Goal: Information Seeking & Learning: Learn about a topic

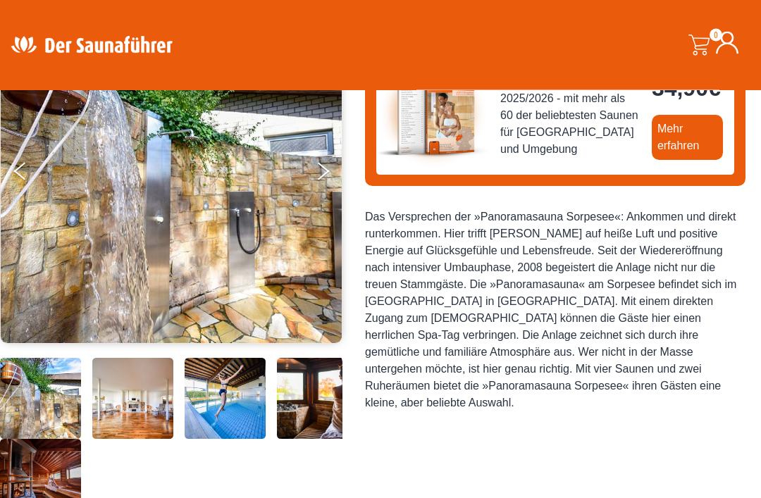
scroll to position [206, 0]
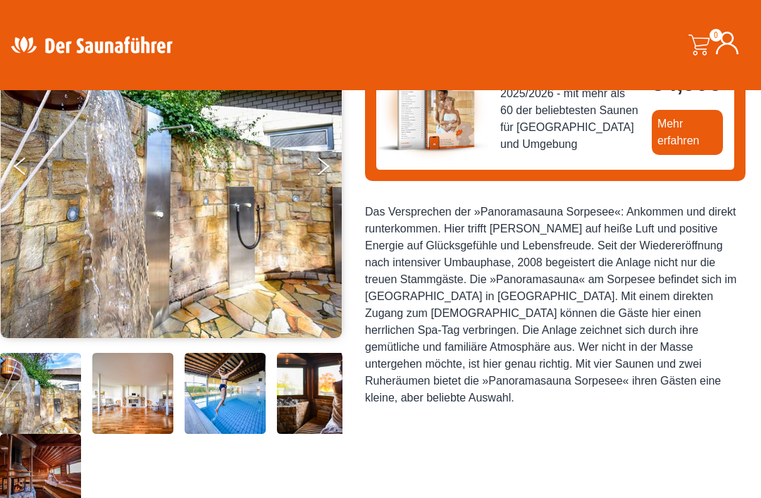
click at [319, 434] on img at bounding box center [317, 393] width 81 height 81
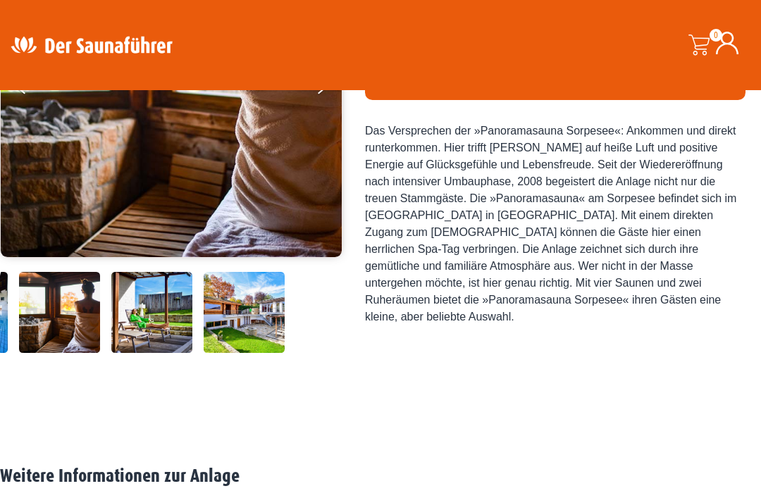
scroll to position [288, 0]
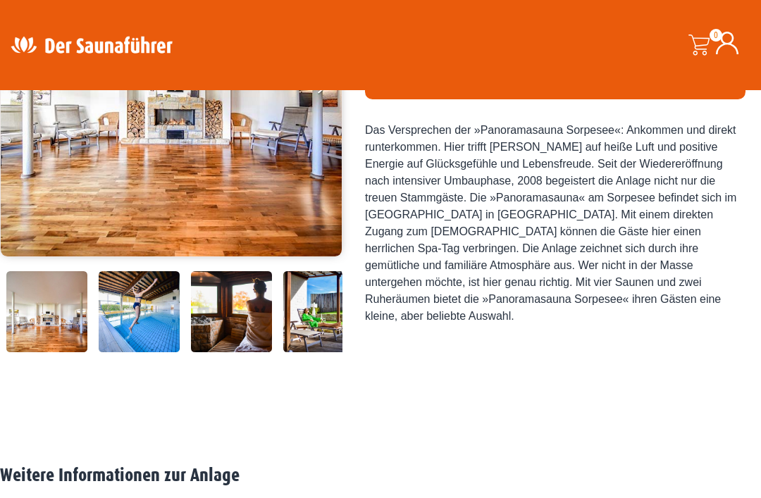
click at [147, 271] on img at bounding box center [139, 271] width 81 height 0
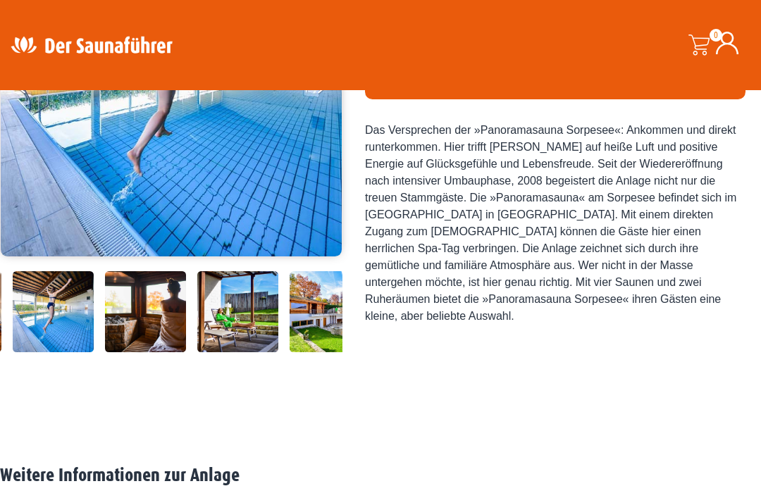
click at [180, 271] on img at bounding box center [145, 271] width 81 height 0
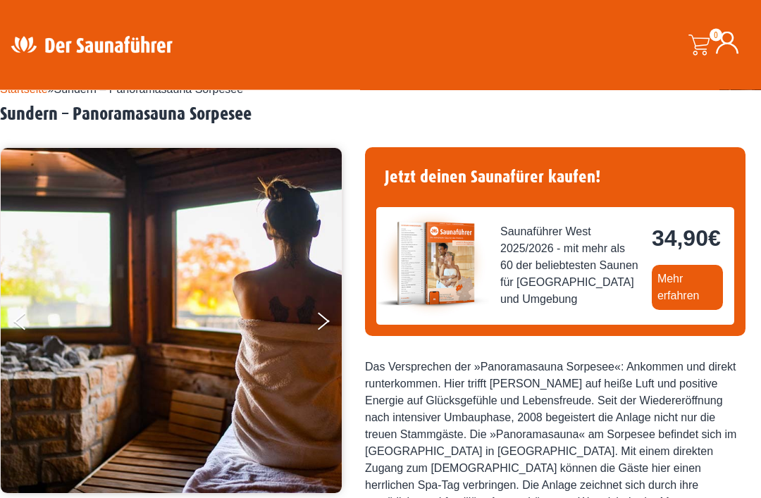
scroll to position [54, 0]
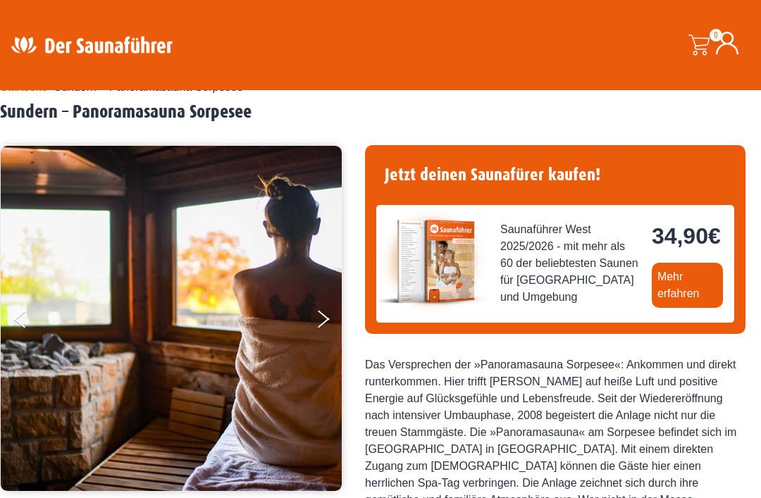
click at [330, 320] on button "Next" at bounding box center [332, 321] width 35 height 35
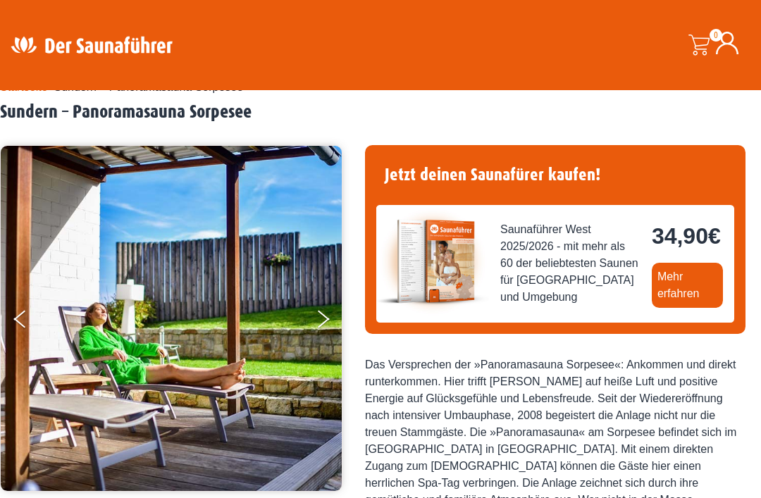
click at [327, 325] on button "Next" at bounding box center [332, 321] width 35 height 35
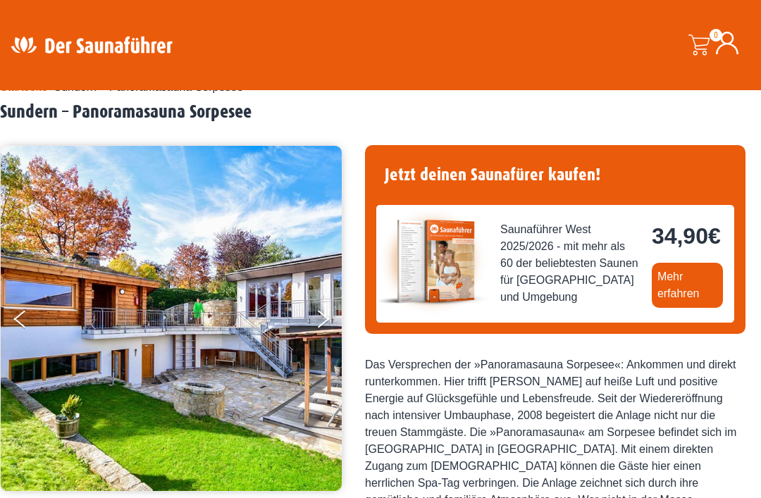
click at [345, 331] on button "Next" at bounding box center [332, 321] width 35 height 35
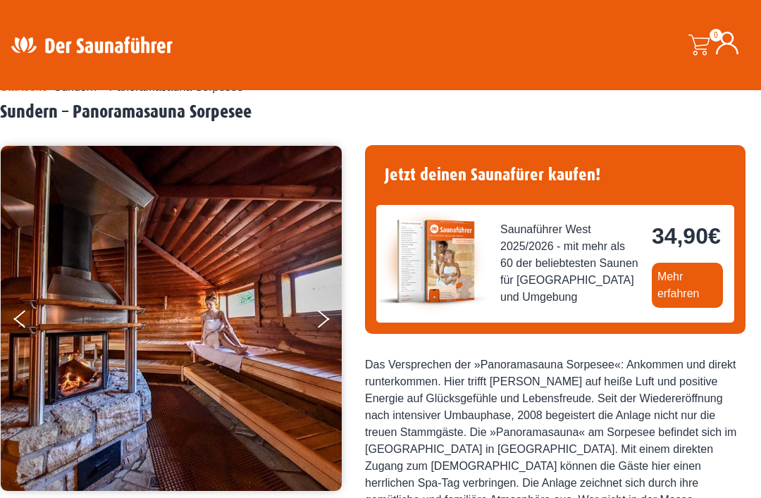
click at [42, 330] on button "Previous" at bounding box center [31, 321] width 35 height 35
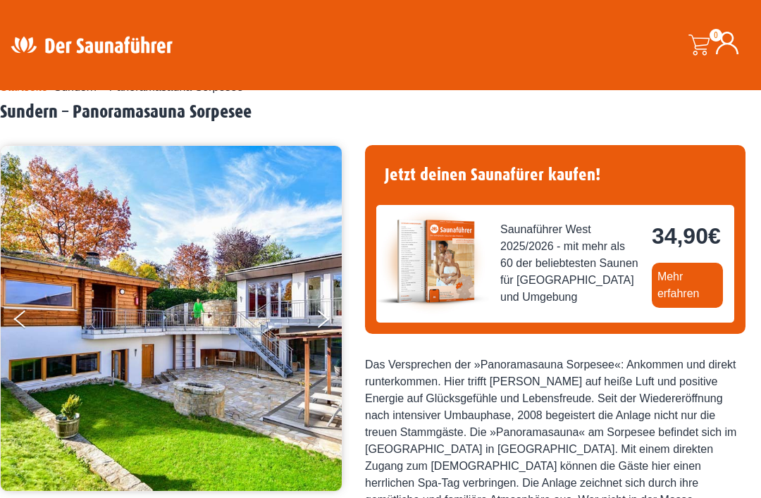
click at [322, 326] on button "Next" at bounding box center [332, 321] width 35 height 35
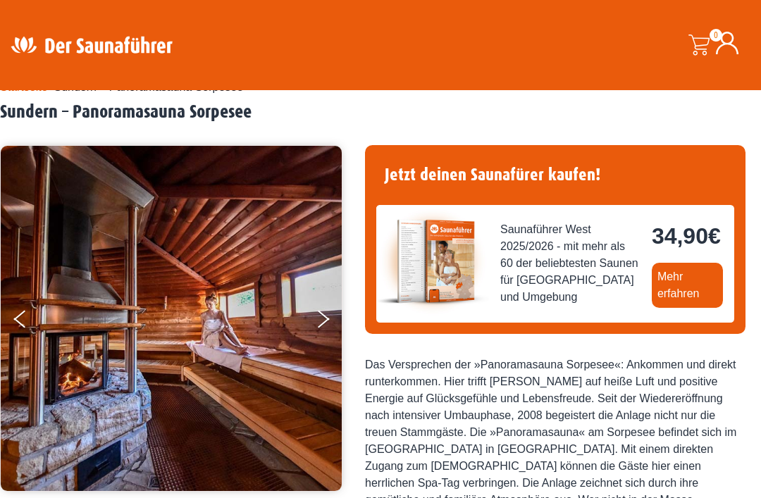
click at [330, 323] on button "Next" at bounding box center [332, 321] width 35 height 35
click at [334, 320] on button "Next" at bounding box center [332, 321] width 35 height 35
click at [324, 323] on button "Next" at bounding box center [332, 321] width 35 height 35
click at [40, 324] on button "Previous" at bounding box center [31, 321] width 35 height 35
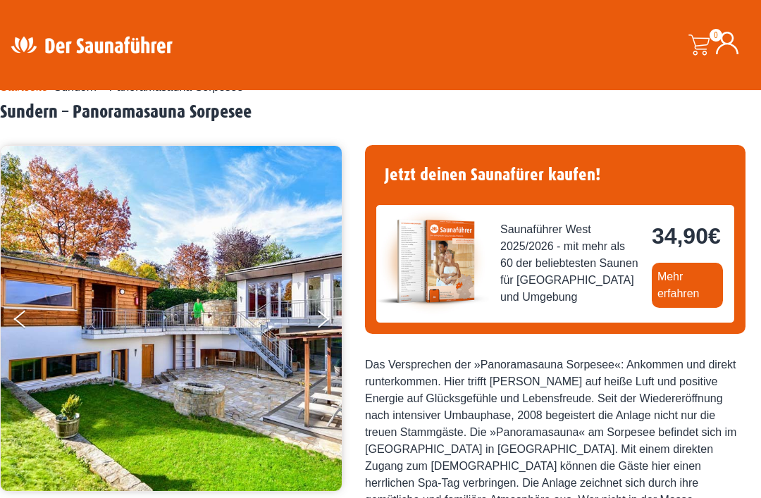
click at [27, 311] on button "Previous" at bounding box center [31, 321] width 35 height 35
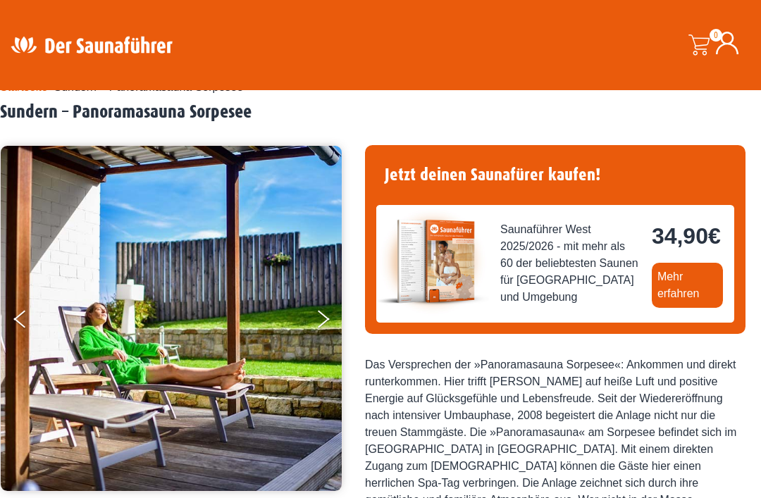
click at [15, 326] on button "Previous" at bounding box center [31, 321] width 35 height 35
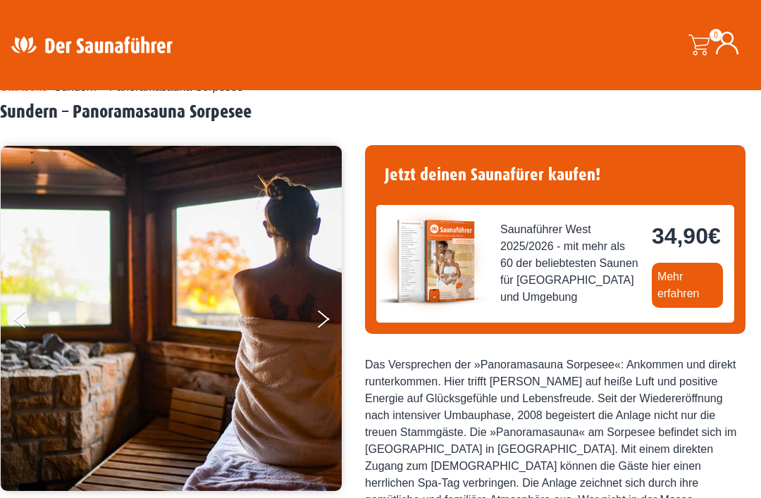
click at [21, 323] on button "Previous" at bounding box center [31, 321] width 35 height 35
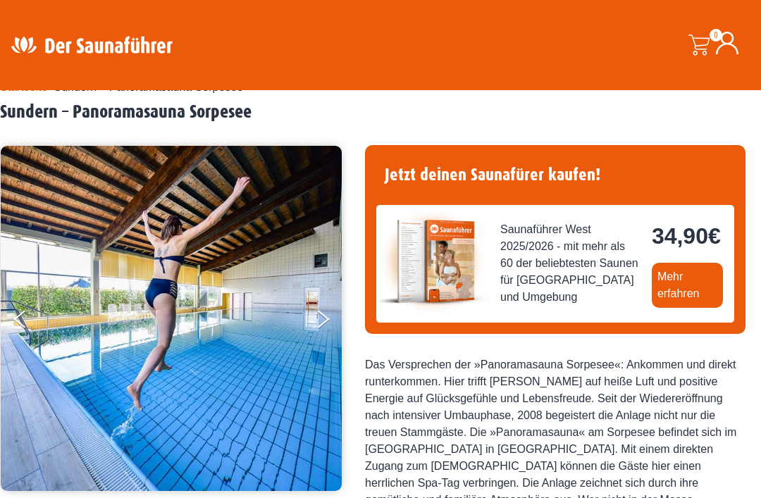
click at [8, 316] on img at bounding box center [171, 318] width 341 height 345
click at [24, 314] on icon "Previous" at bounding box center [19, 315] width 12 height 10
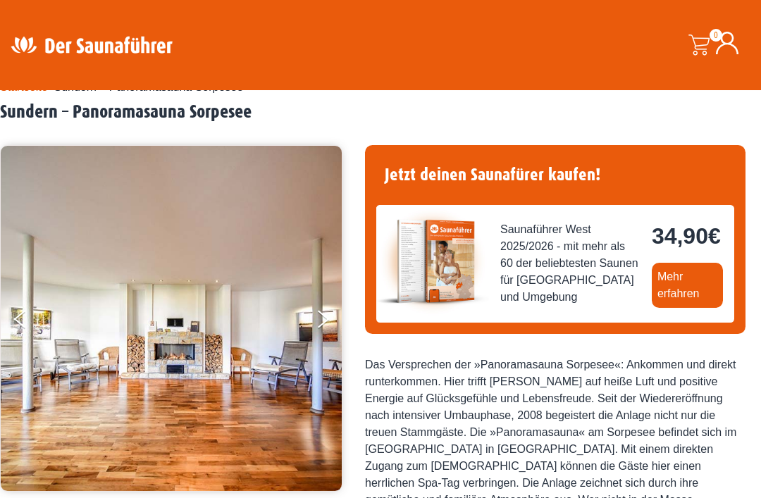
click at [26, 328] on button "Previous" at bounding box center [31, 321] width 35 height 35
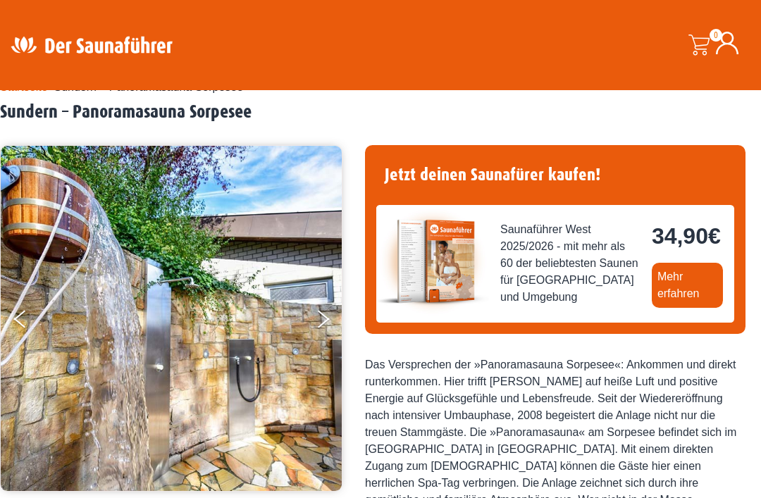
click at [27, 323] on button "Previous" at bounding box center [31, 321] width 35 height 35
click at [11, 319] on img at bounding box center [171, 318] width 341 height 345
click at [28, 323] on button "Previous" at bounding box center [31, 321] width 35 height 35
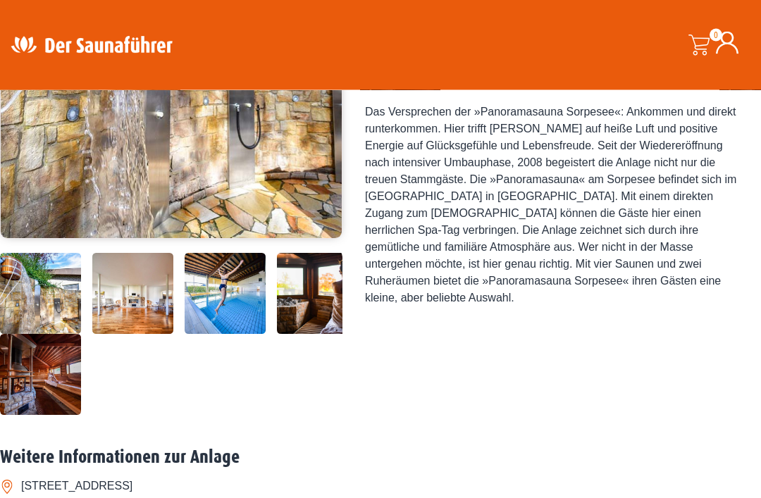
scroll to position [307, 0]
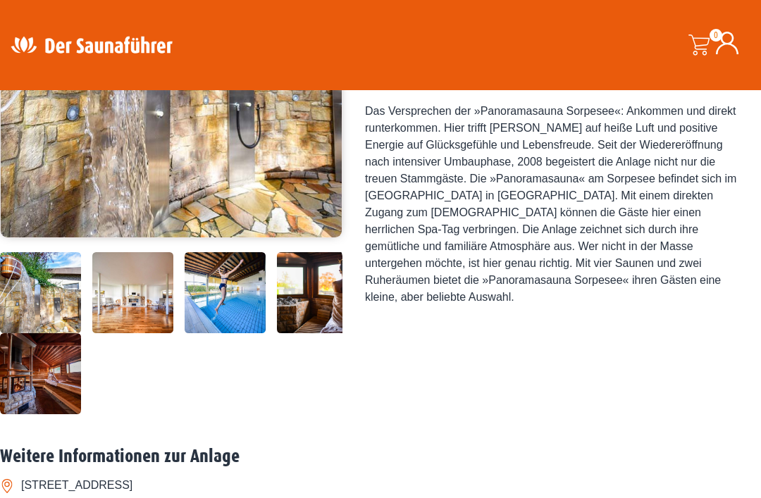
click at [42, 252] on img at bounding box center [40, 252] width 81 height 0
click at [32, 333] on img at bounding box center [40, 292] width 81 height 81
click at [35, 333] on img at bounding box center [40, 292] width 81 height 81
